Goal: Transaction & Acquisition: Book appointment/travel/reservation

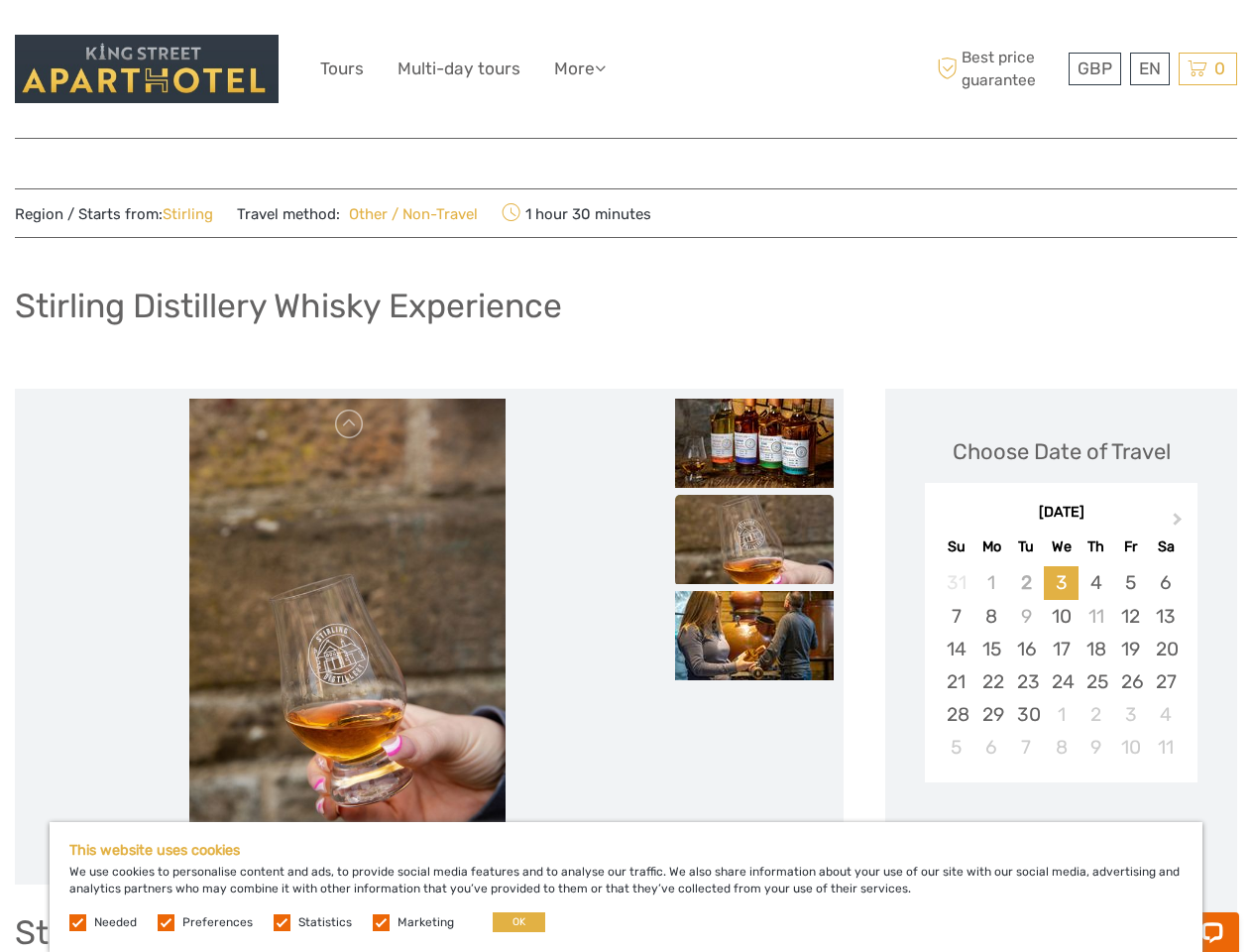
click at [626, 70] on ul "Tours Multi-day tours More Travel Articles Travel Articles" at bounding box center [477, 69] width 316 height 29
click at [582, 69] on link "More" at bounding box center [580, 69] width 52 height 29
click at [606, 68] on icon at bounding box center [600, 68] width 11 height 17
click at [1095, 69] on span "GBP" at bounding box center [1095, 69] width 35 height 20
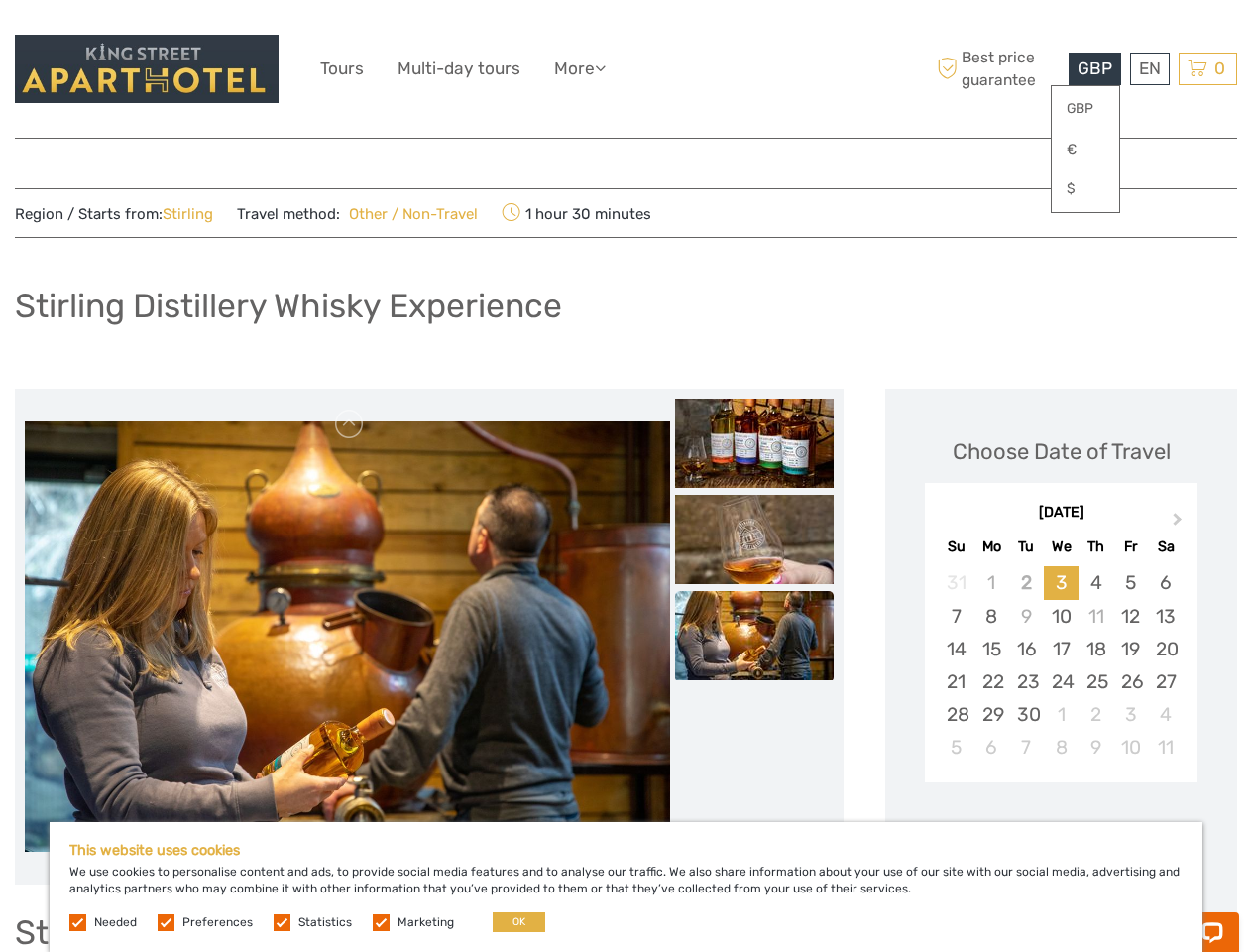
click at [1149, 69] on div "EN English Español Deutsch" at bounding box center [1150, 69] width 40 height 33
click at [1207, 69] on div "0 Items Total £0.00 Checkout The shopping cart is empty." at bounding box center [1207, 69] width 59 height 33
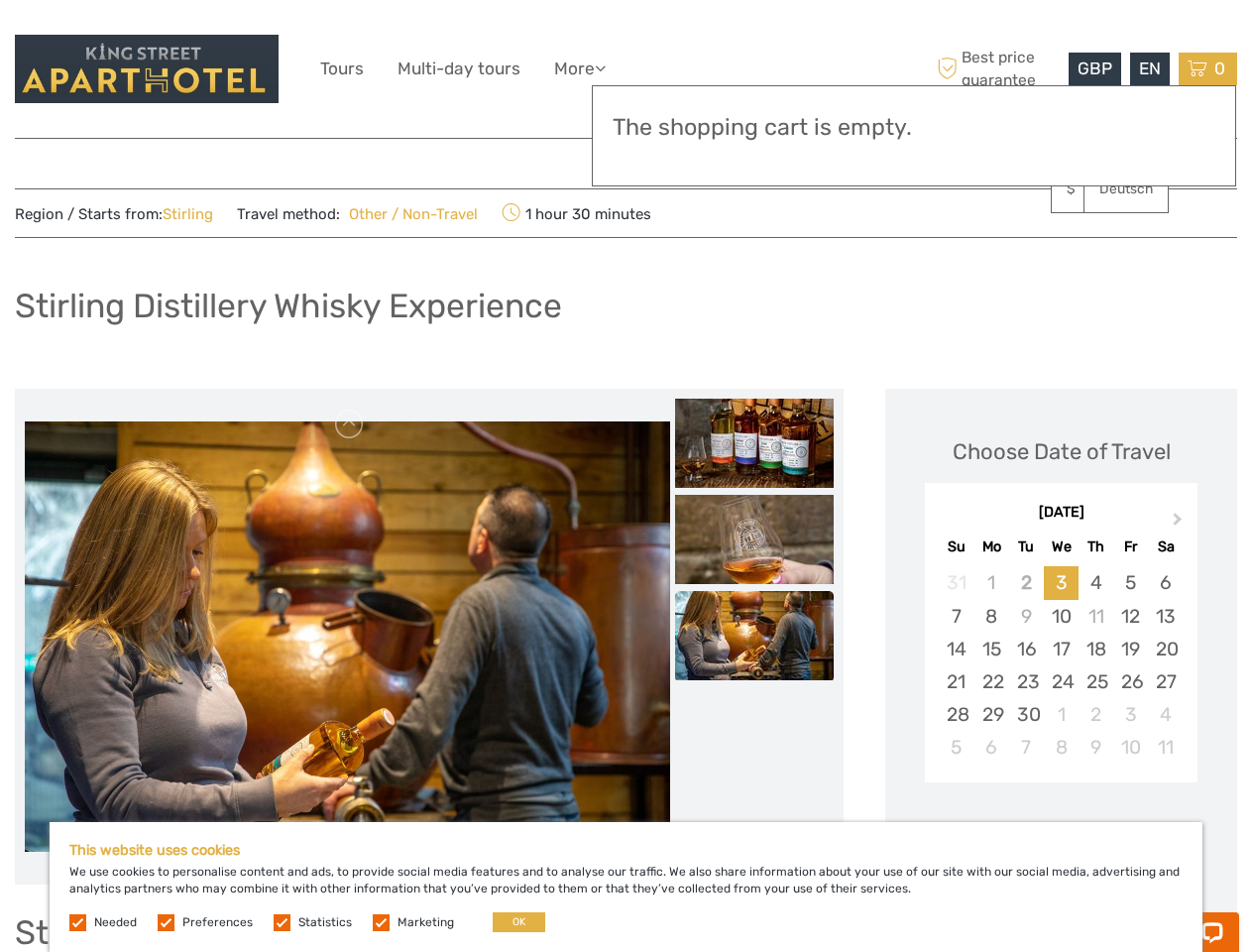
click at [347, 636] on img at bounding box center [348, 636] width 645 height 430
click at [350, 424] on link at bounding box center [350, 424] width 32 height 32
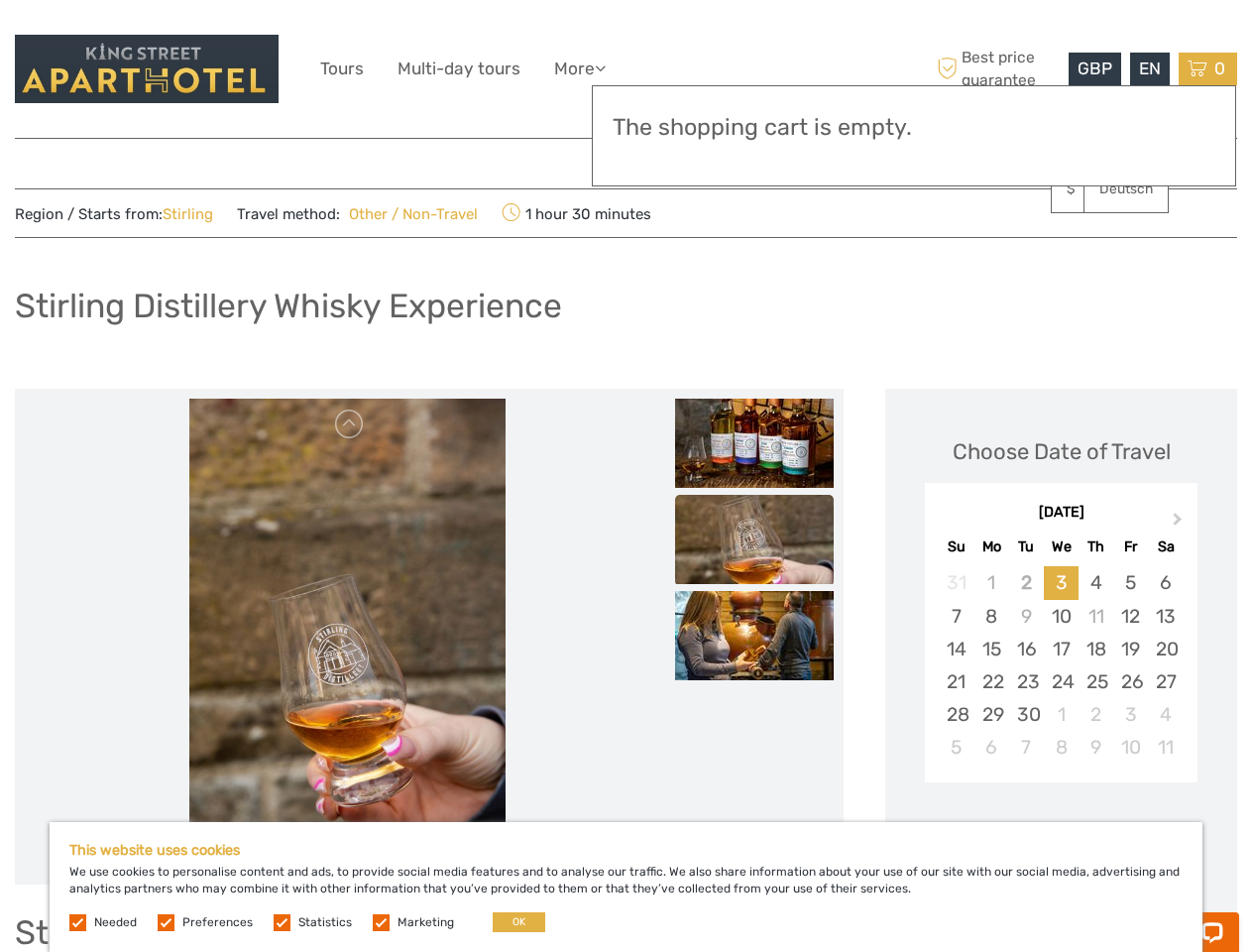
click at [754, 443] on img at bounding box center [754, 443] width 158 height 90
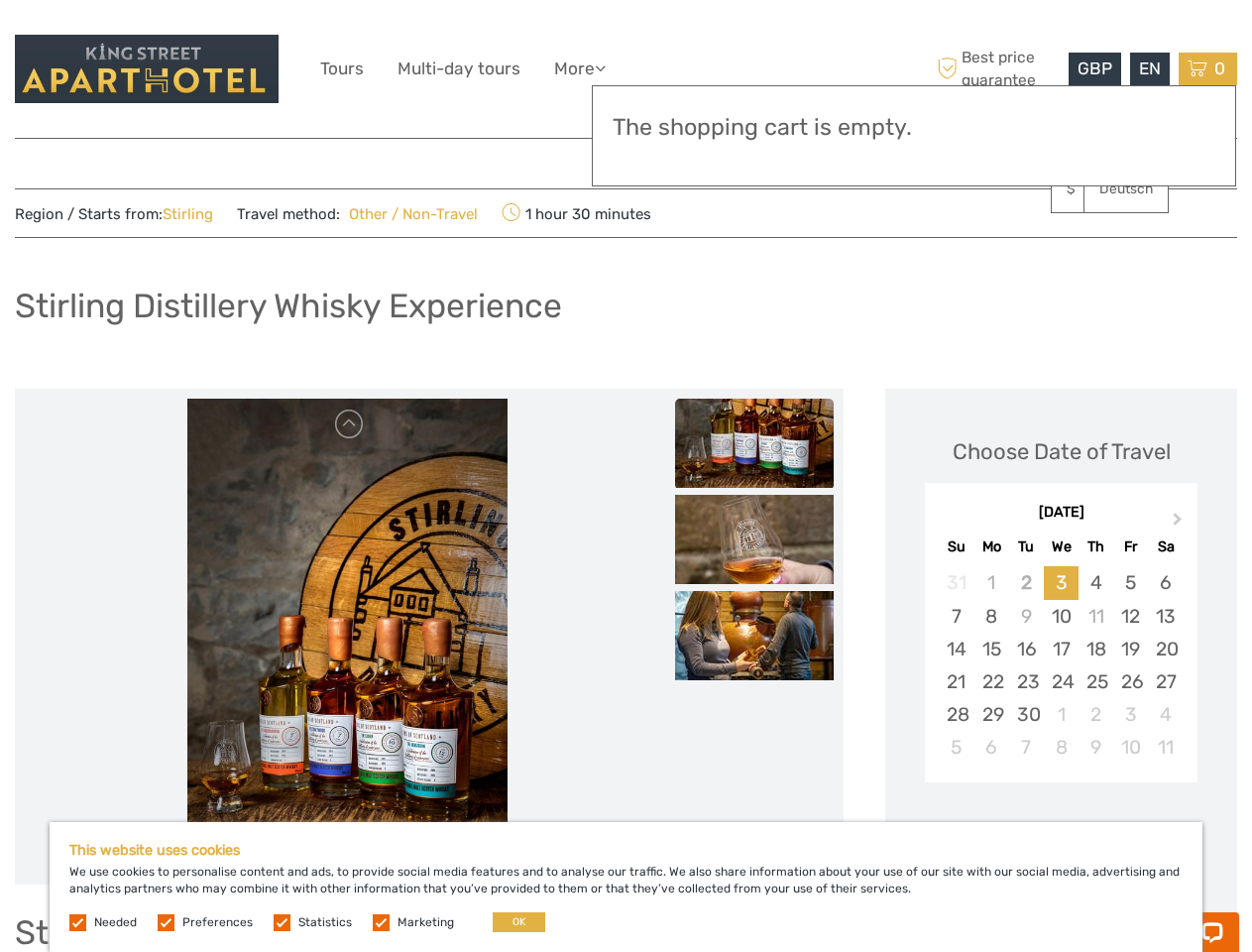
click at [754, 539] on img at bounding box center [754, 540] width 158 height 90
